Goal: Task Accomplishment & Management: Use online tool/utility

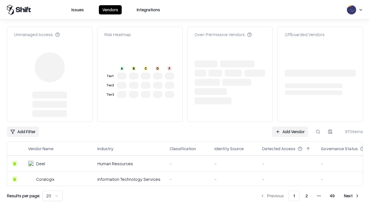
click at [290, 127] on link "Add Vendor" at bounding box center [290, 132] width 36 height 10
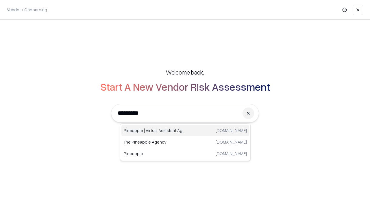
click at [186, 131] on div "Pineapple | Virtual Assistant Agency [DOMAIN_NAME]" at bounding box center [186, 131] width 128 height 12
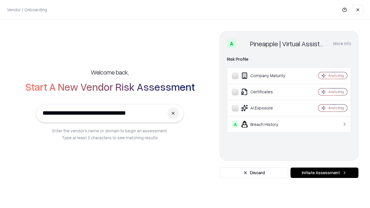
type input "**********"
click at [325, 173] on button "Initiate Assessment" at bounding box center [325, 173] width 68 height 10
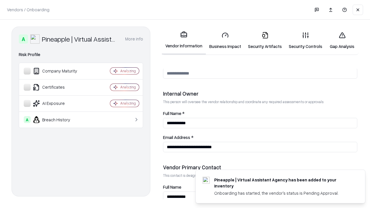
scroll to position [300, 0]
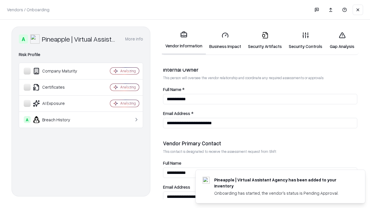
click at [265, 41] on link "Security Artifacts" at bounding box center [265, 40] width 41 height 27
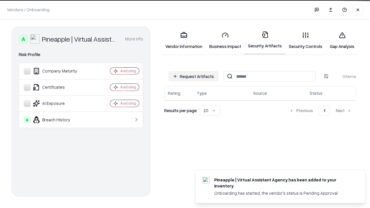
click at [194, 76] on button "Request Artifacts" at bounding box center [193, 76] width 50 height 10
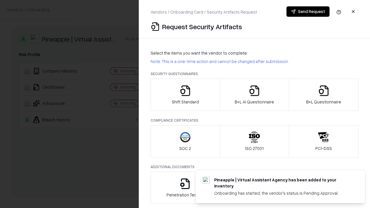
click at [324, 95] on icon "button" at bounding box center [324, 91] width 12 height 12
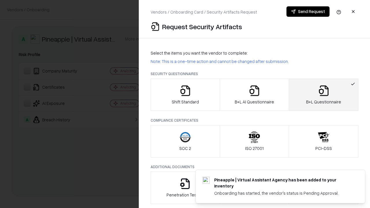
click at [254, 95] on icon "button" at bounding box center [255, 91] width 12 height 12
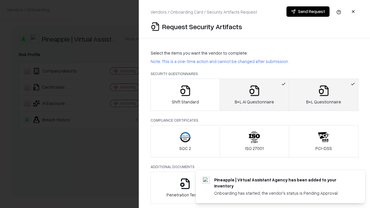
click at [308, 12] on button "Send Request" at bounding box center [308, 11] width 43 height 10
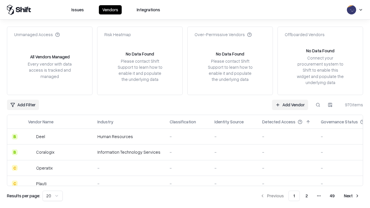
click at [290, 105] on link "Add Vendor" at bounding box center [290, 105] width 36 height 10
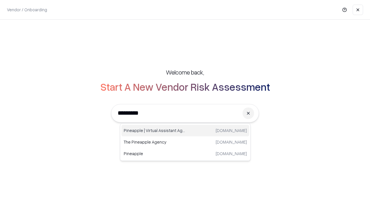
click at [186, 131] on div "Pineapple | Virtual Assistant Agency [DOMAIN_NAME]" at bounding box center [186, 131] width 128 height 12
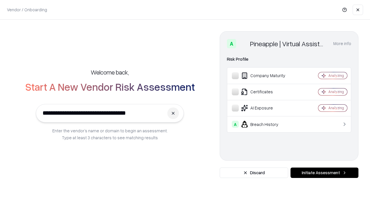
type input "**********"
click at [325, 173] on button "Initiate Assessment" at bounding box center [325, 173] width 68 height 10
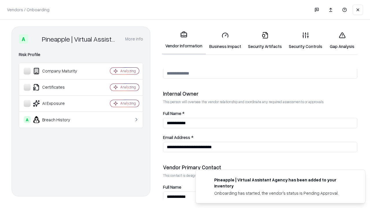
scroll to position [300, 0]
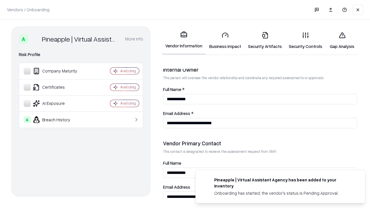
click at [342, 41] on link "Gap Analysis" at bounding box center [342, 40] width 33 height 27
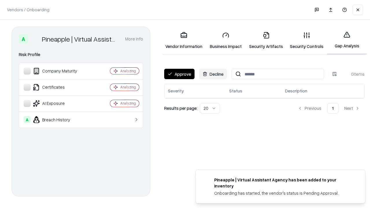
click at [179, 74] on button "Approve" at bounding box center [179, 74] width 30 height 10
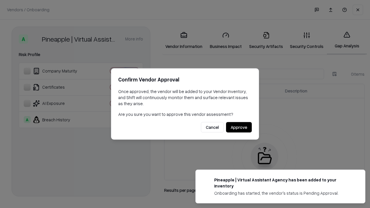
click at [239, 127] on button "Approve" at bounding box center [239, 127] width 26 height 10
